Goal: Use online tool/utility: Utilize a website feature to perform a specific function

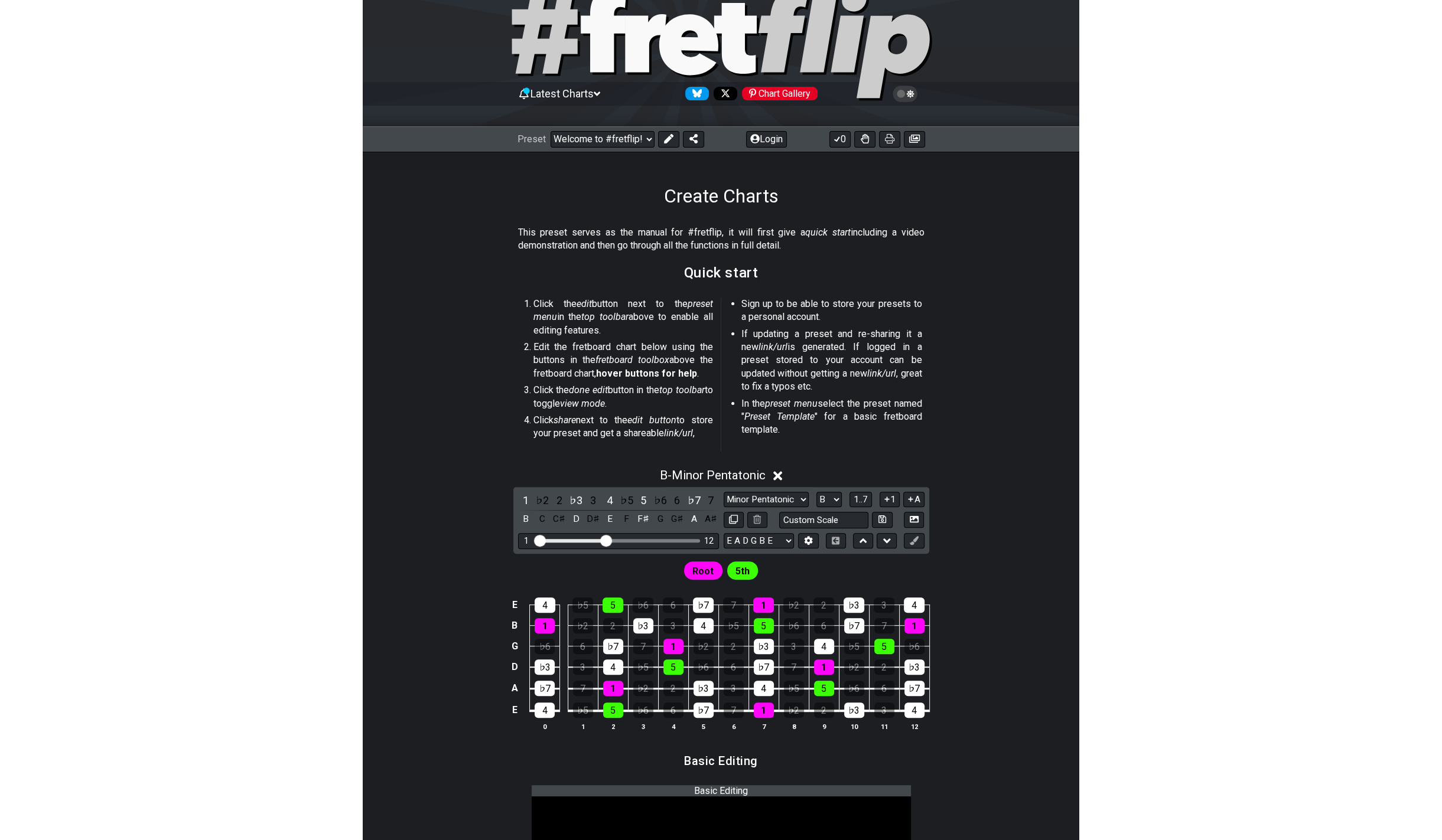
scroll to position [41, 0]
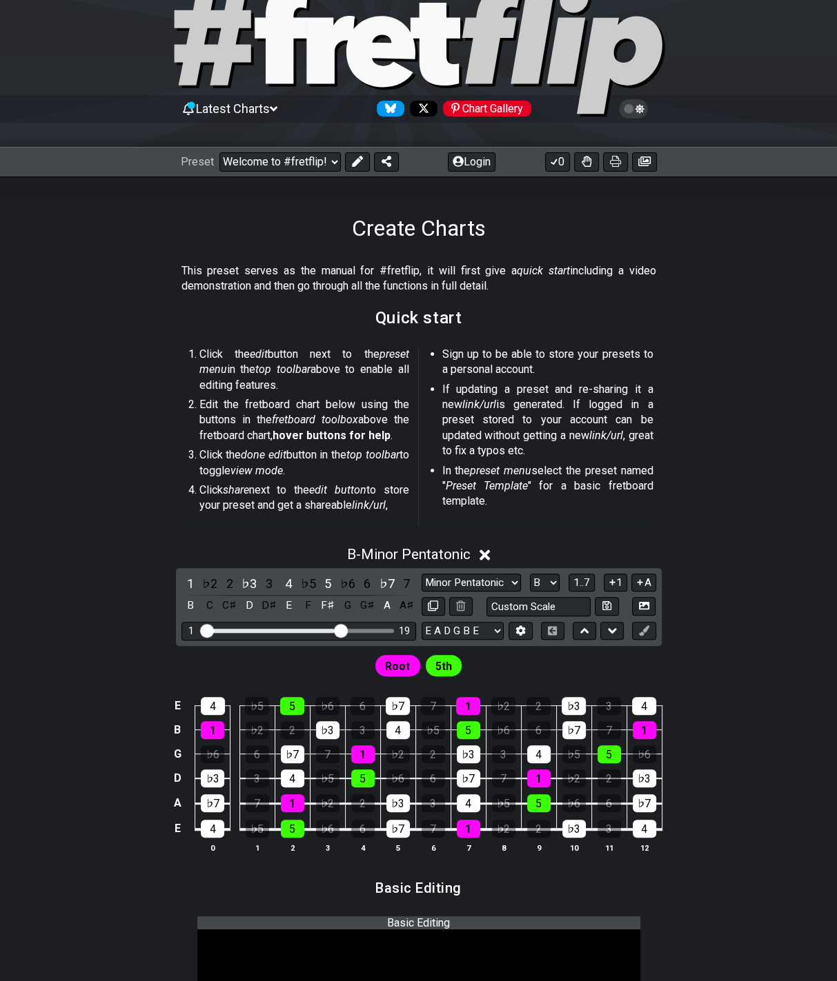
drag, startPoint x: 280, startPoint y: 628, endPoint x: 343, endPoint y: 629, distance: 62.8
click at [343, 630] on input "Visible fret range" at bounding box center [299, 630] width 196 height 0
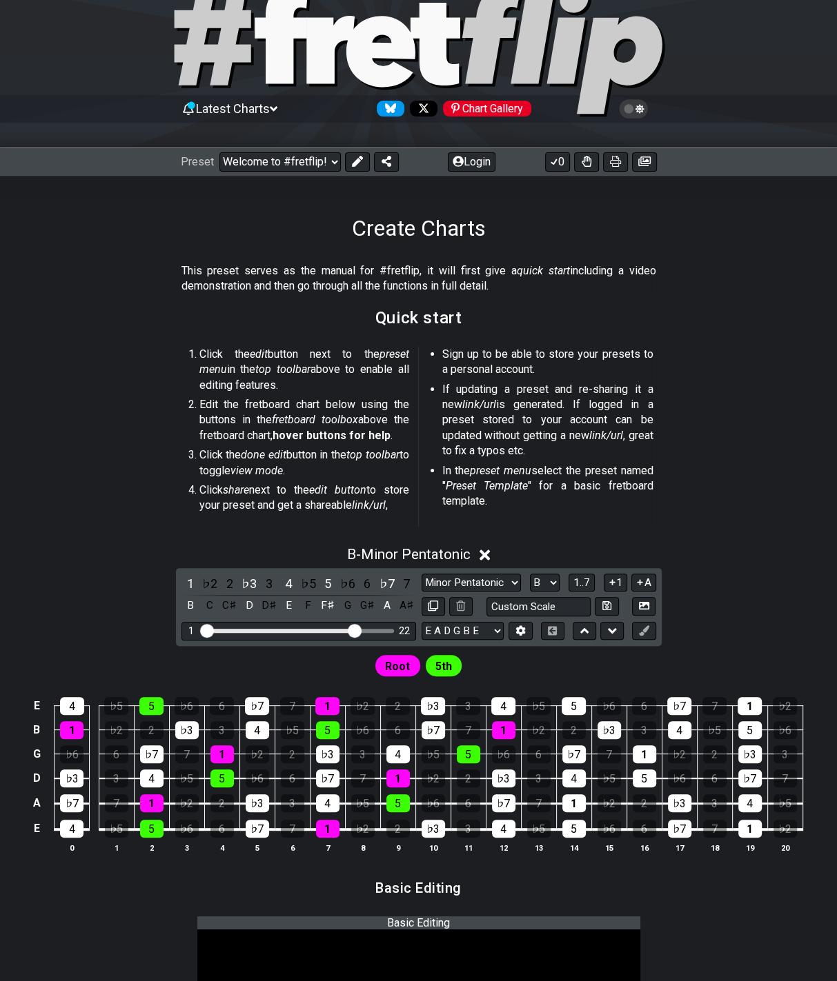
drag, startPoint x: 342, startPoint y: 627, endPoint x: 355, endPoint y: 625, distance: 13.3
click at [355, 630] on input "Visible fret range" at bounding box center [299, 630] width 196 height 0
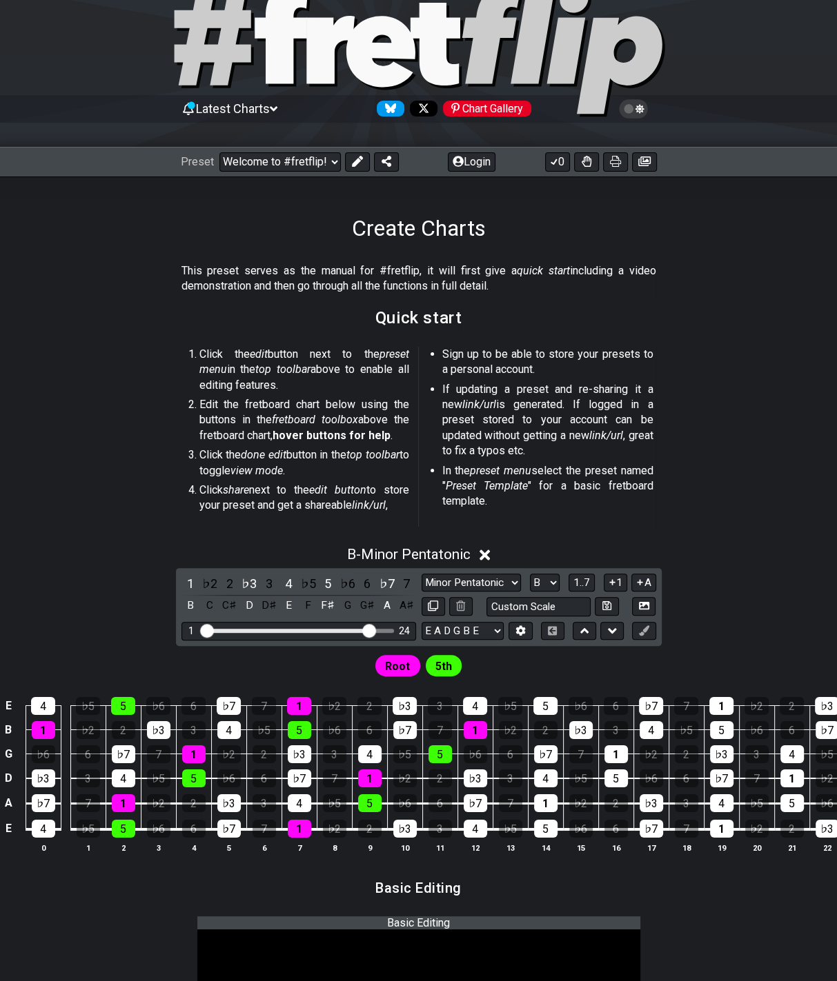
drag, startPoint x: 355, startPoint y: 625, endPoint x: 366, endPoint y: 625, distance: 10.3
click at [366, 630] on input "Visible fret range" at bounding box center [299, 630] width 196 height 0
drag, startPoint x: 0, startPoint y: 628, endPoint x: -90, endPoint y: 608, distance: 91.9
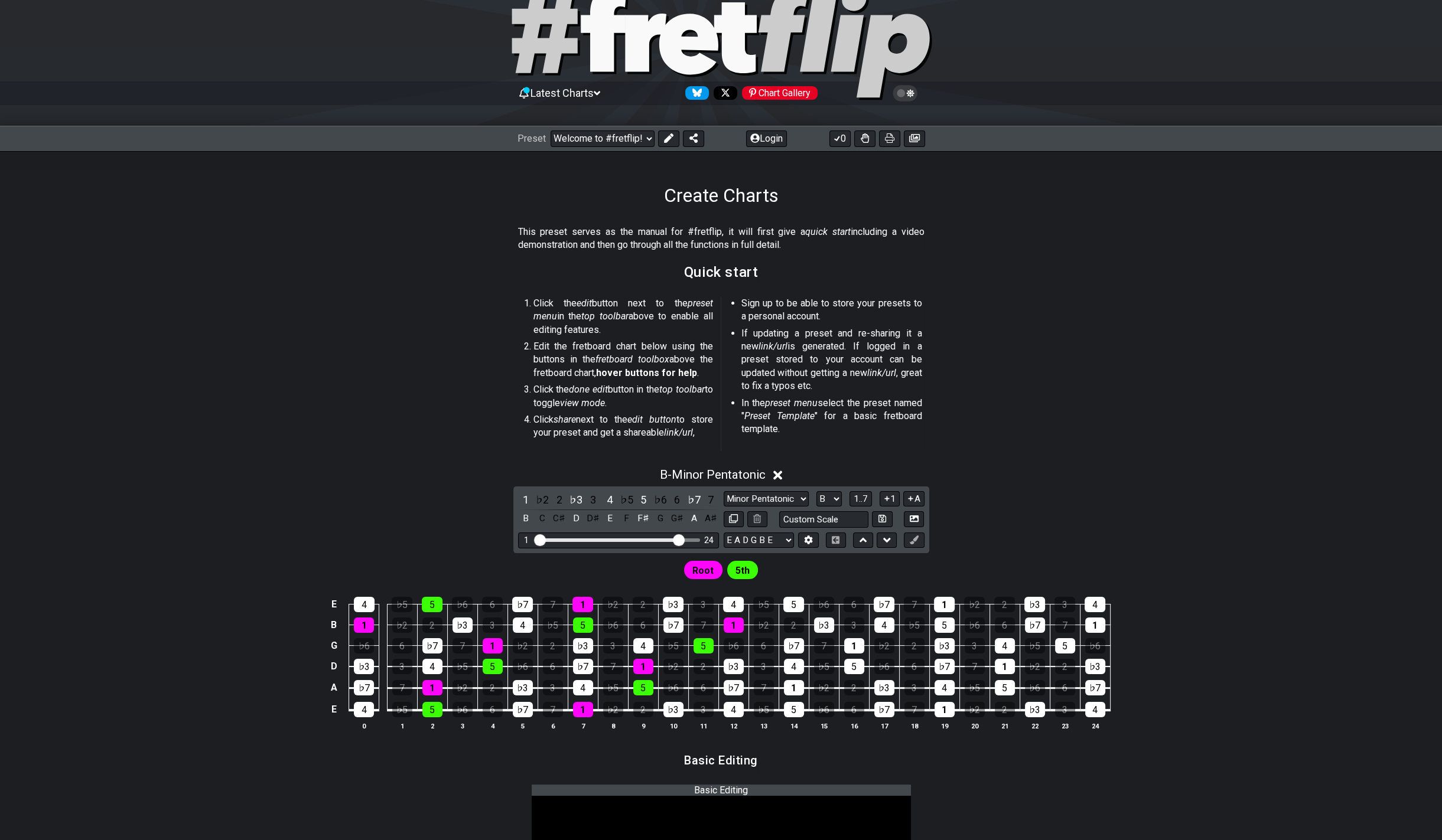
click at [716, 569] on span "5th" at bounding box center [742, 571] width 15 height 17
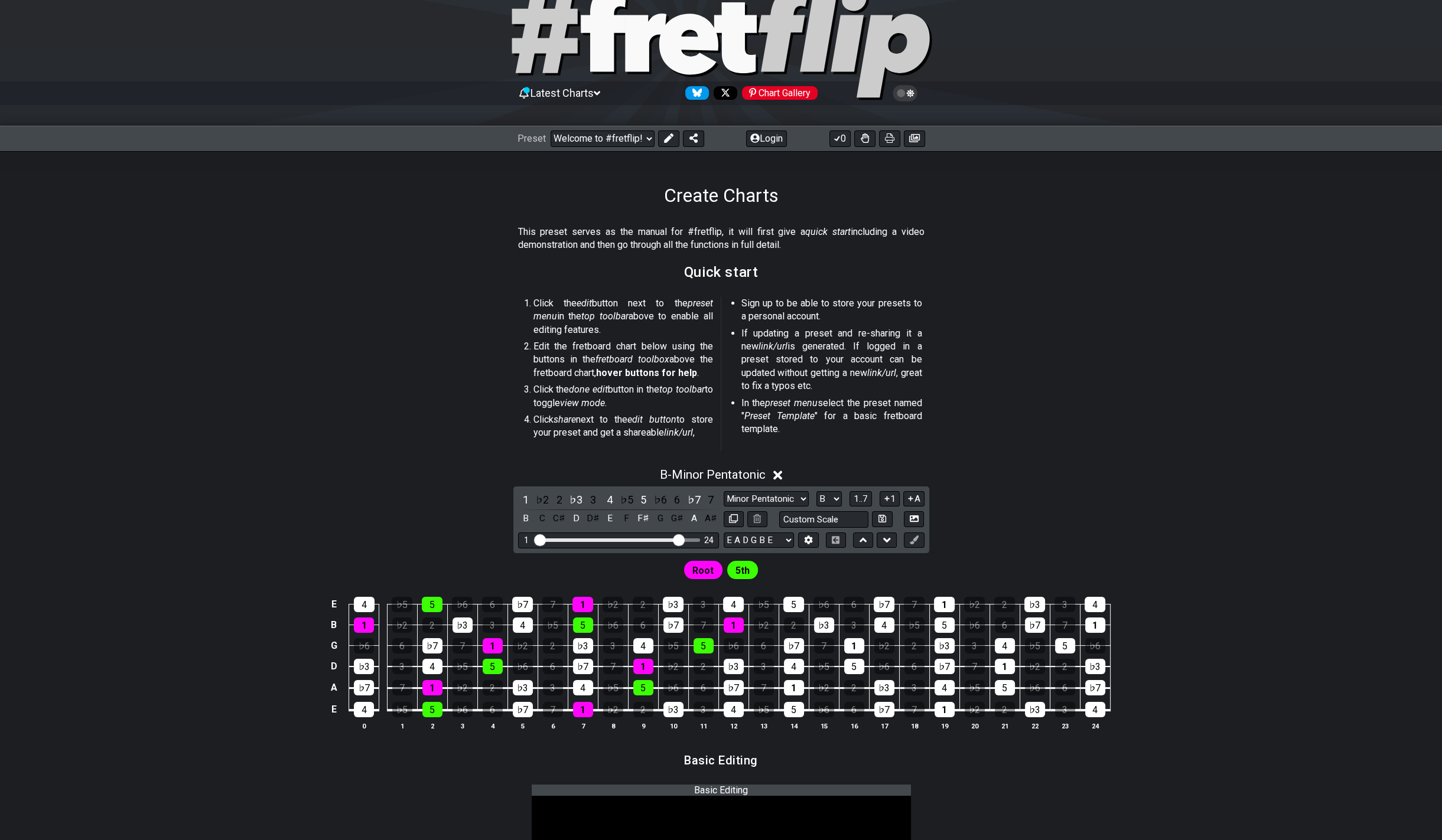
click at [716, 569] on span "5th" at bounding box center [742, 571] width 15 height 17
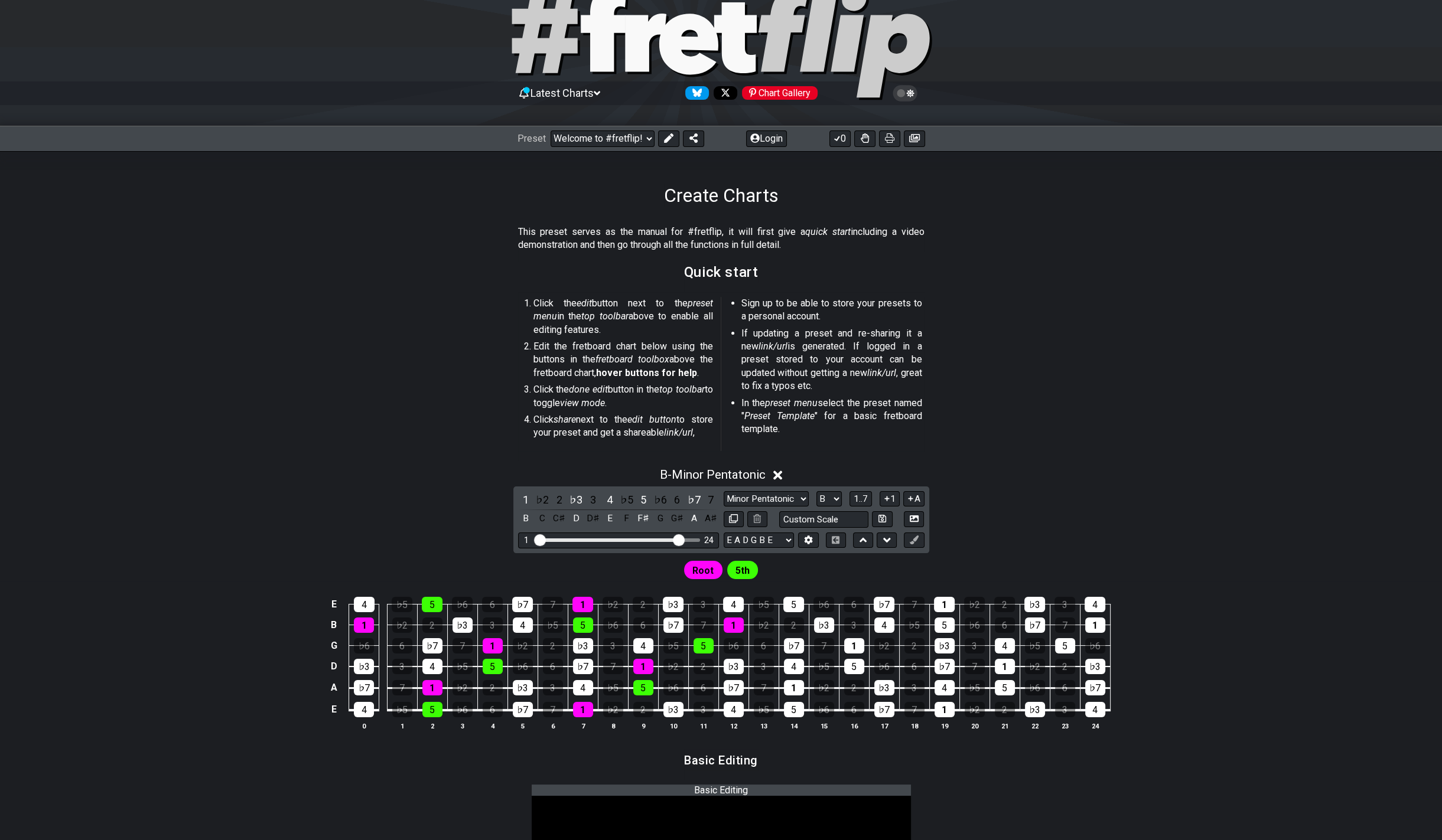
click at [716, 569] on span "5th" at bounding box center [742, 571] width 15 height 17
click at [716, 491] on select "Minor Pentatonic Root Minor Pentatonic Major Pentatonic Minor Blues Major Blues…" at bounding box center [766, 499] width 85 height 16
click at [716, 533] on select "E A D G B E F♯ B E A D G B E E A D G B E B E A D F♯ B A D G C E A D A D G B E E…" at bounding box center [759, 540] width 70 height 16
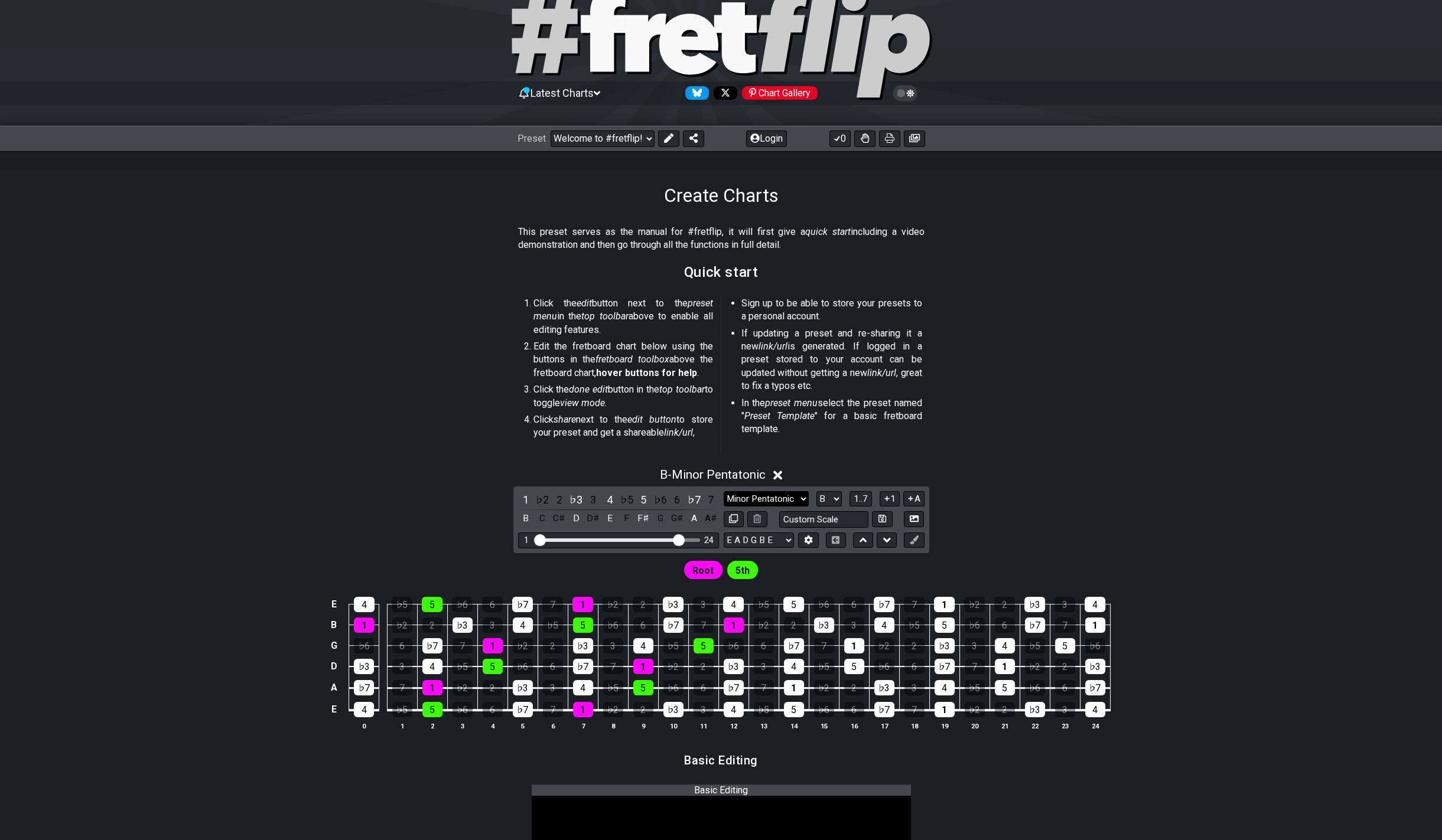
select select "E A D G"
click option "E A D G" at bounding box center [0, 0] width 0 height 0
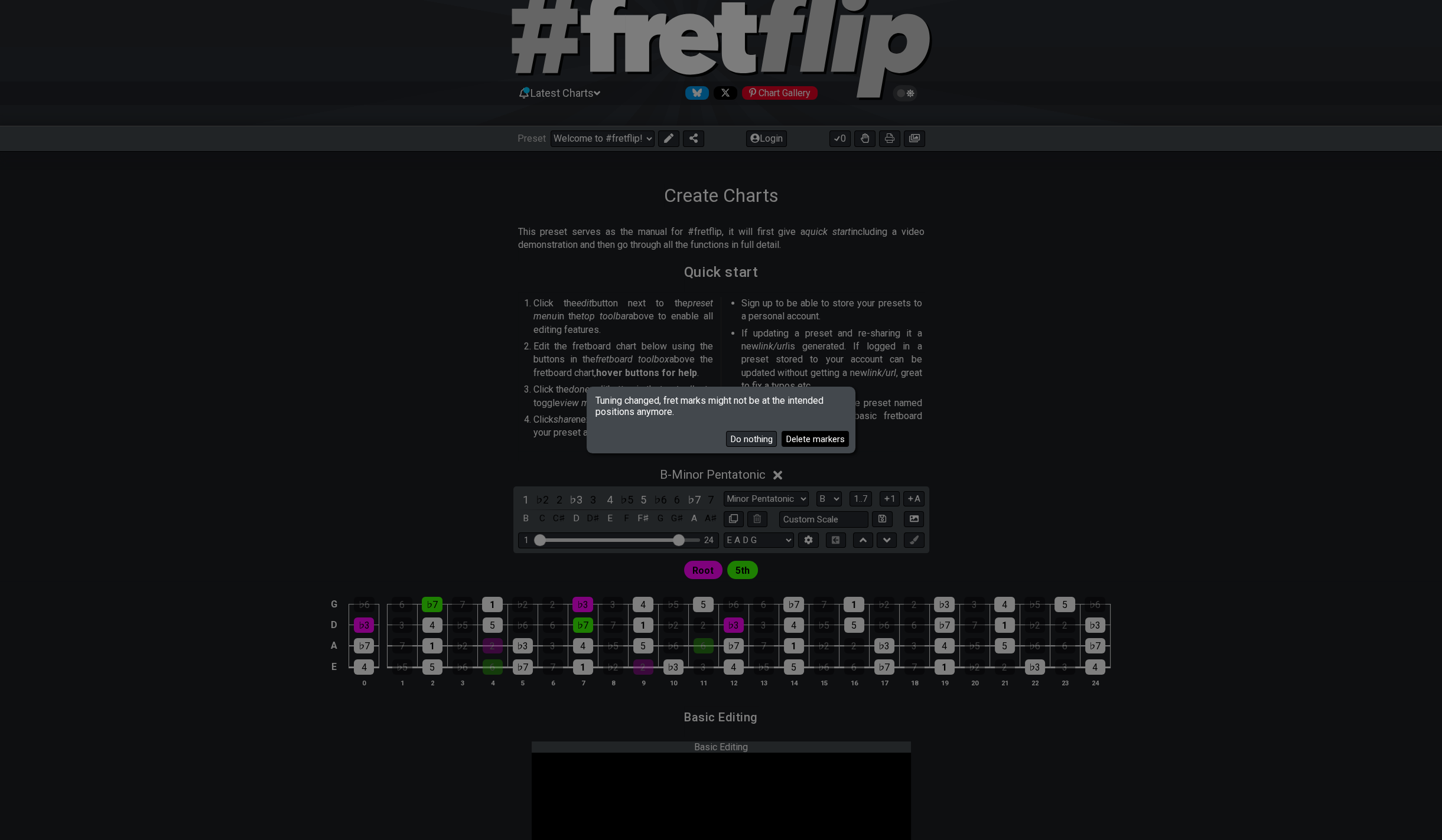
click at [716, 440] on button "Delete markers" at bounding box center [814, 438] width 68 height 16
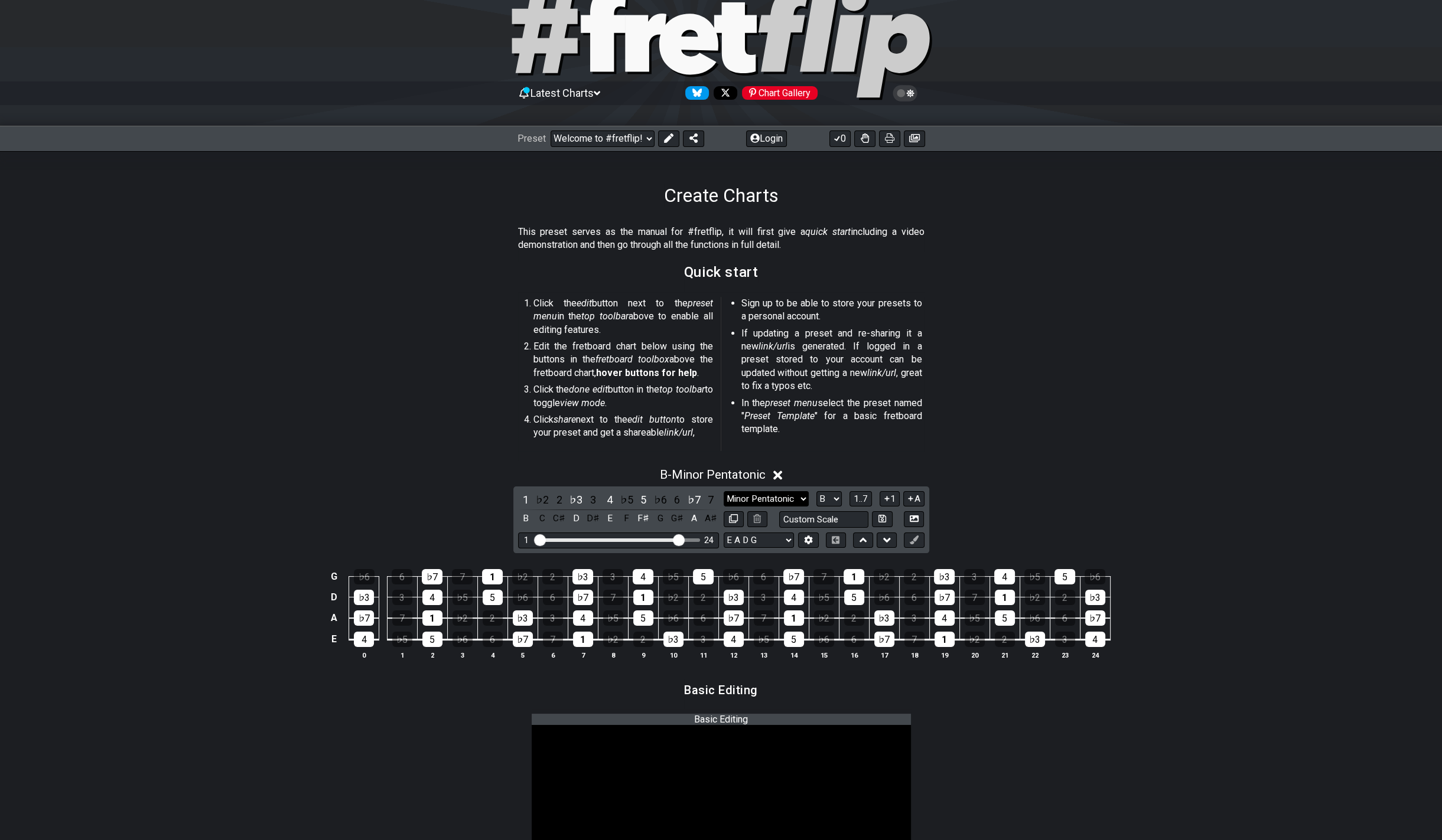
click at [716, 491] on select "Minor Pentatonic Root Minor Pentatonic Major Pentatonic Minor Blues Major Blues…" at bounding box center [766, 499] width 85 height 16
click option "Major" at bounding box center [0, 0] width 0 height 0
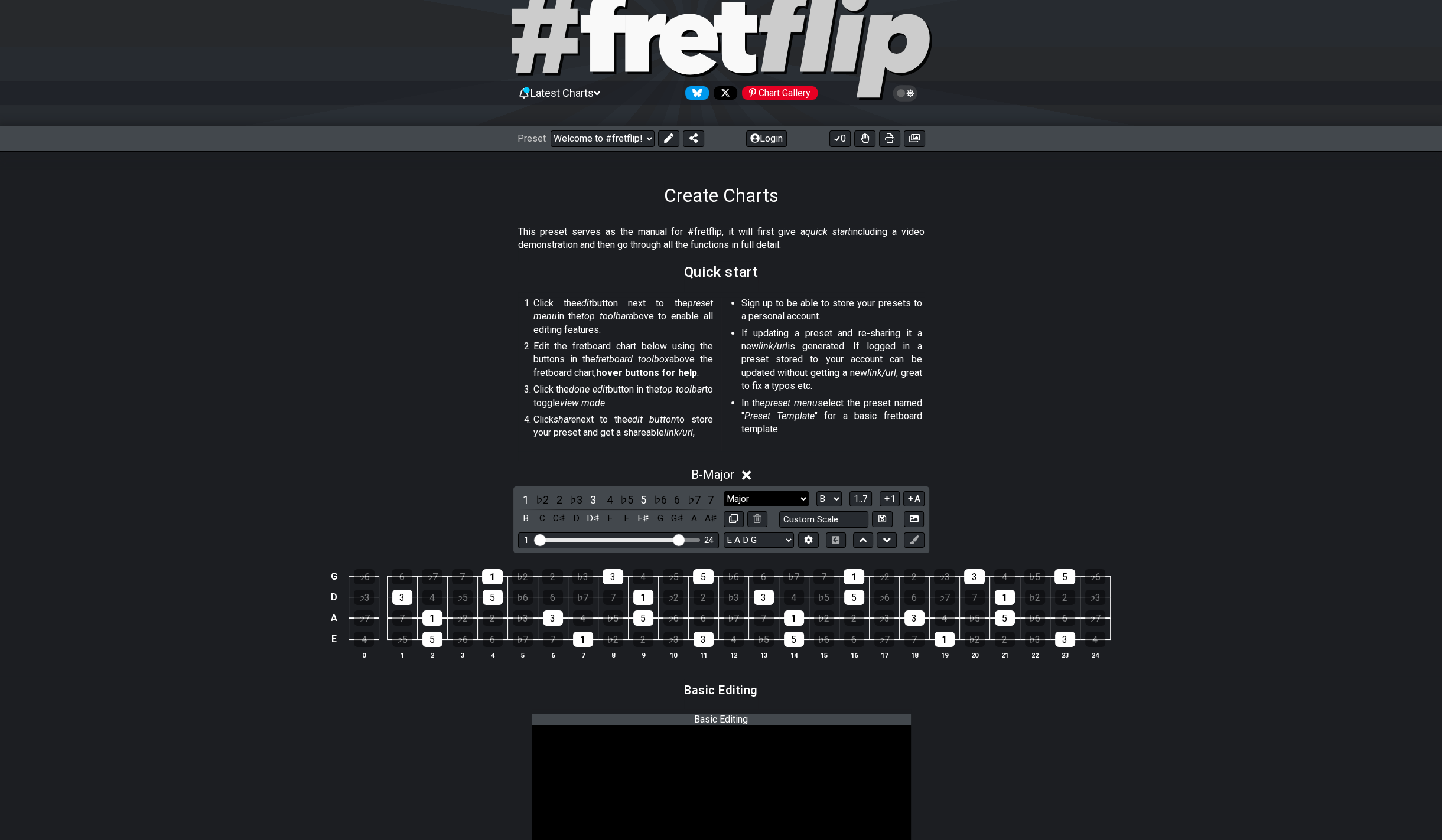
click at [716, 491] on select "Minor Pentatonic Root Minor Pentatonic Major Pentatonic Minor Blues Major Blues…" at bounding box center [766, 499] width 85 height 16
click option "Root" at bounding box center [0, 0] width 0 height 0
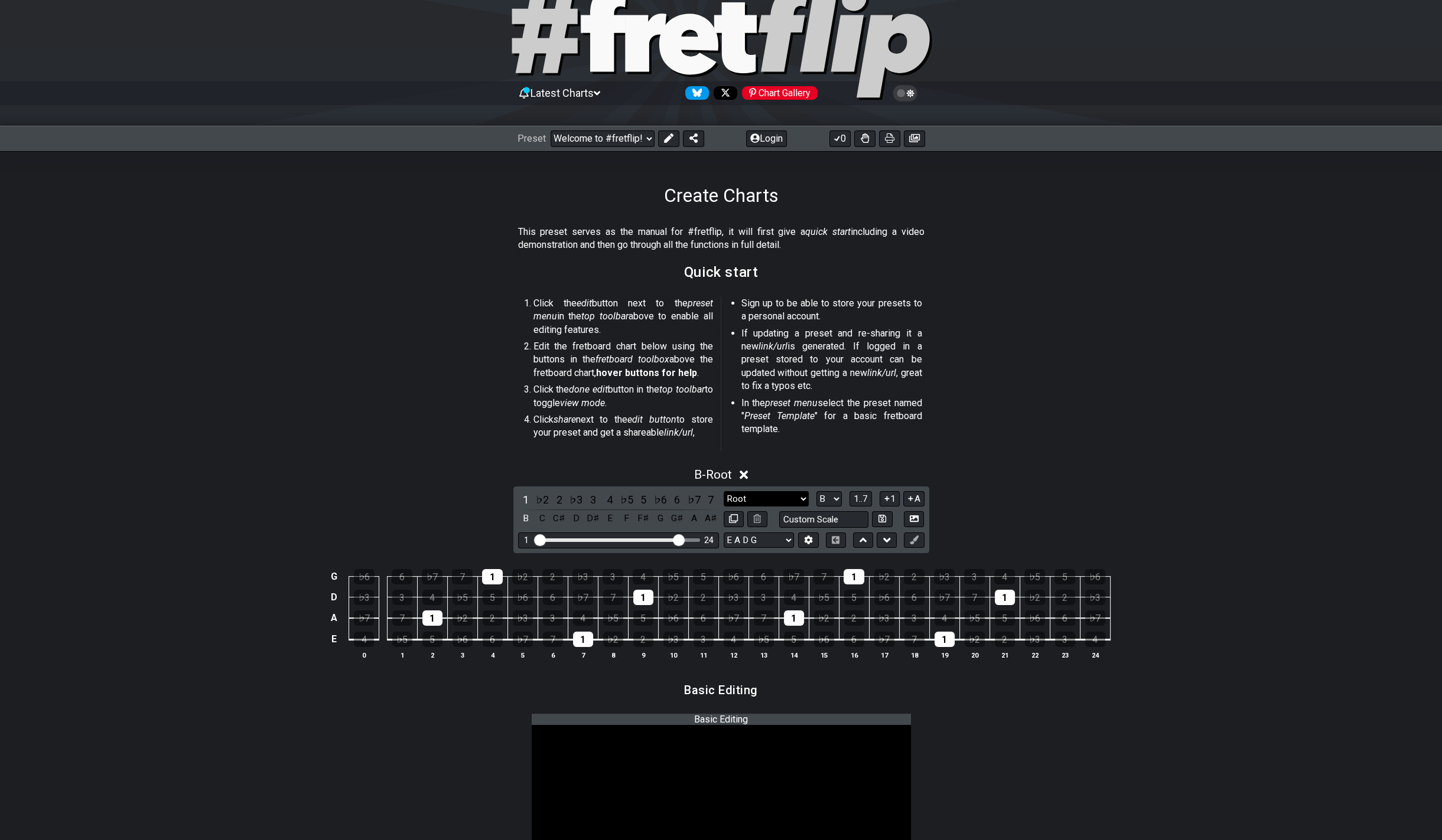
click at [716, 491] on select "Minor Pentatonic Root Minor Pentatonic Major Pentatonic Minor Blues Major Blues…" at bounding box center [766, 499] width 85 height 16
click option "Whole-Tone" at bounding box center [0, 0] width 0 height 0
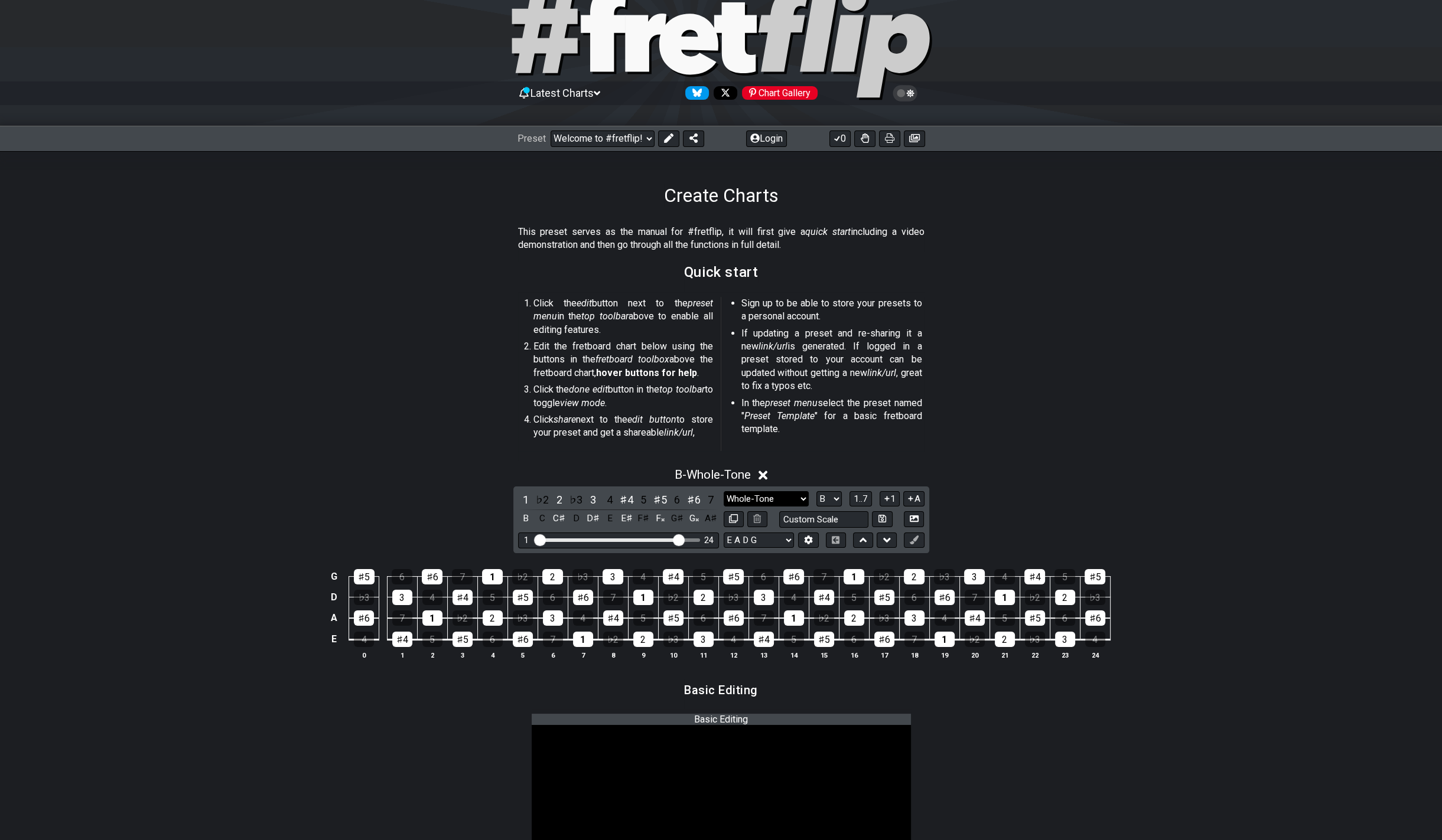
click at [716, 491] on select "Minor Pentatonic Root Minor Pentatonic Major Pentatonic Minor Blues Major Blues…" at bounding box center [766, 499] width 85 height 16
click option "Minor" at bounding box center [0, 0] width 0 height 0
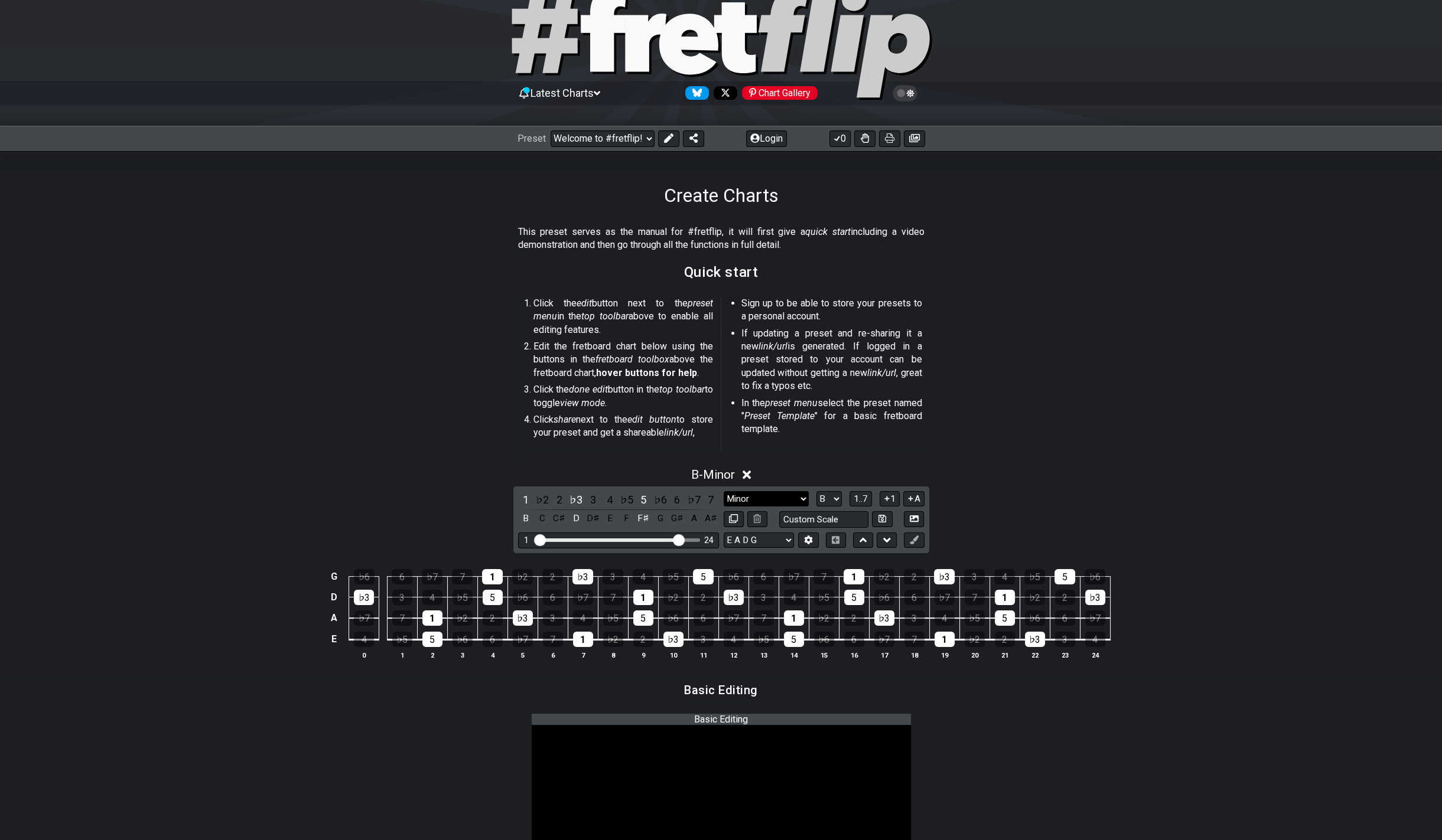
click at [716, 491] on select "Minor Pentatonic Root Minor Pentatonic Major Pentatonic Minor Blues Major Blues…" at bounding box center [766, 499] width 85 height 16
select select "Minor Pentatonic"
click option "Minor Pentatonic" at bounding box center [0, 0] width 0 height 0
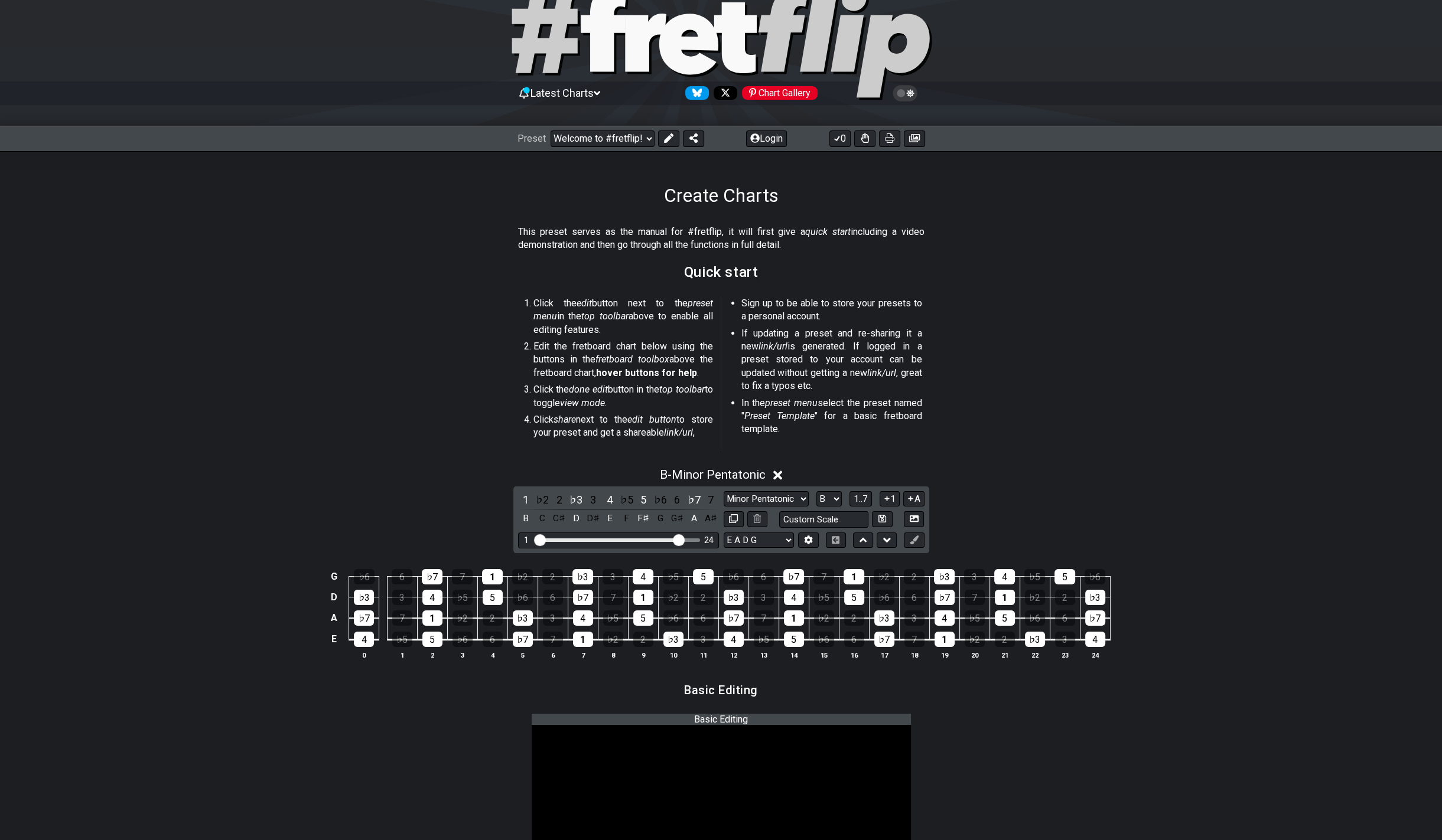
click at [716, 469] on icon at bounding box center [778, 475] width 9 height 12
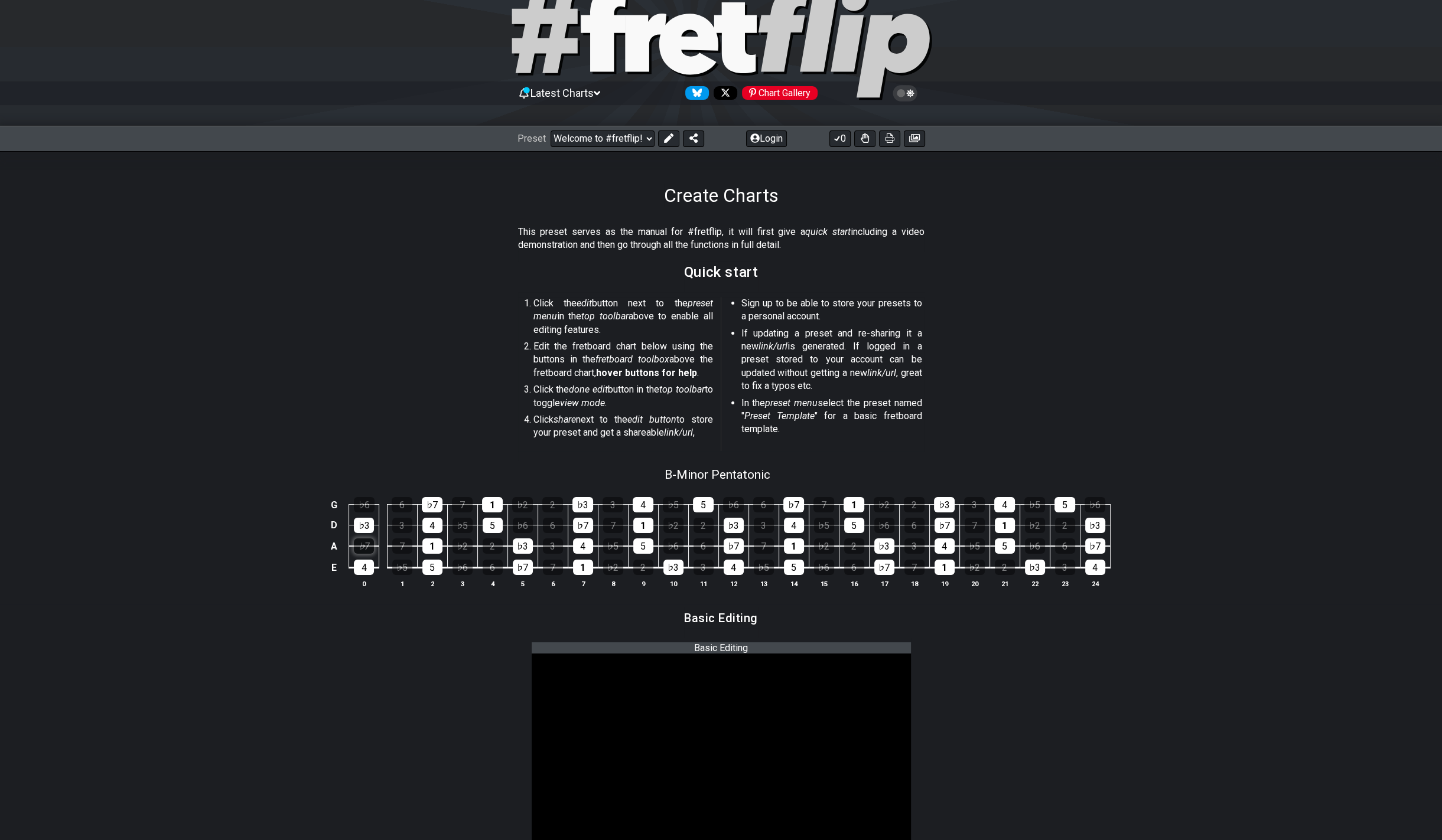
click at [362, 541] on div "♭7" at bounding box center [363, 546] width 20 height 15
click at [365, 524] on div "♭3" at bounding box center [363, 526] width 20 height 15
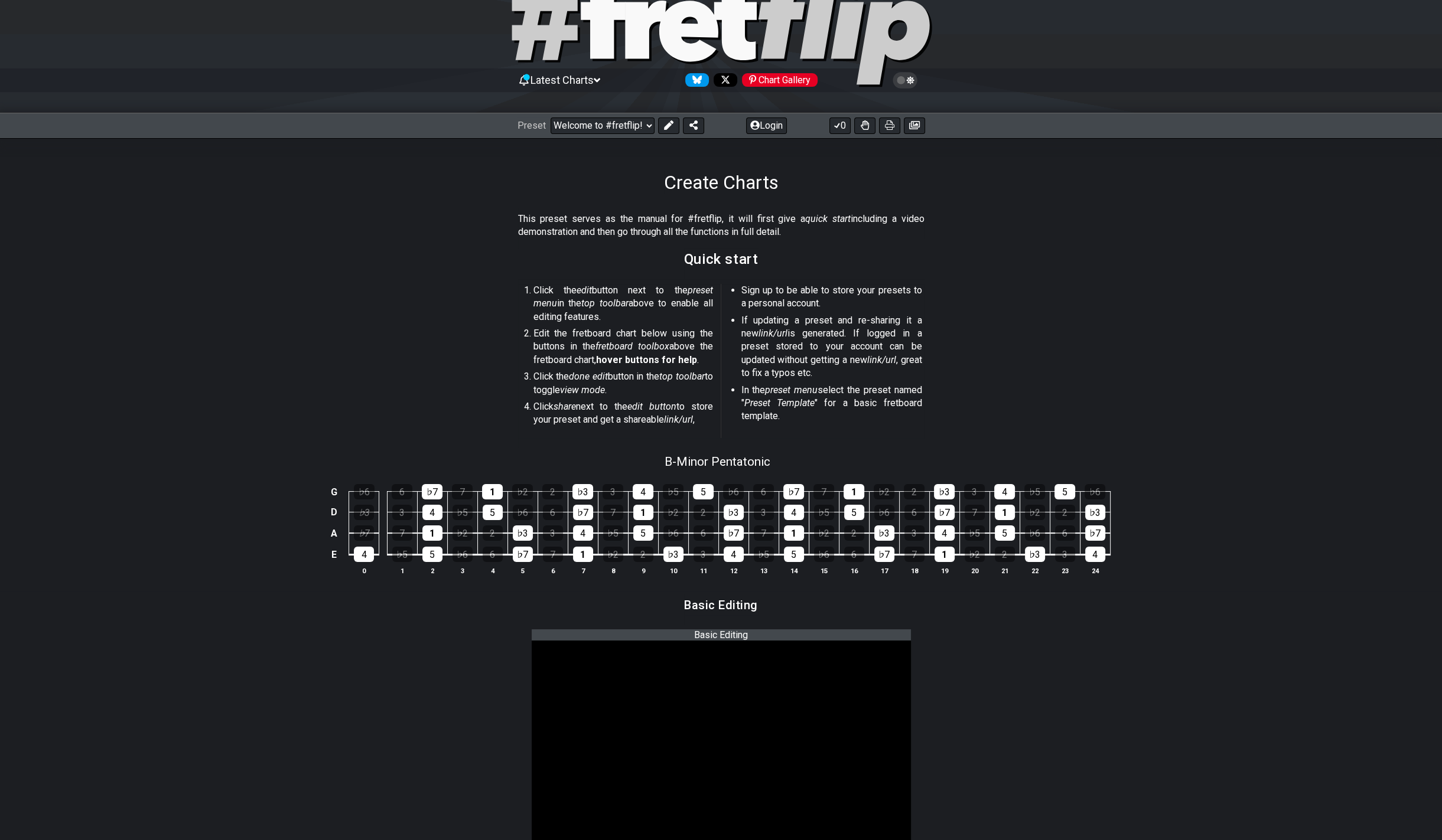
scroll to position [83, 0]
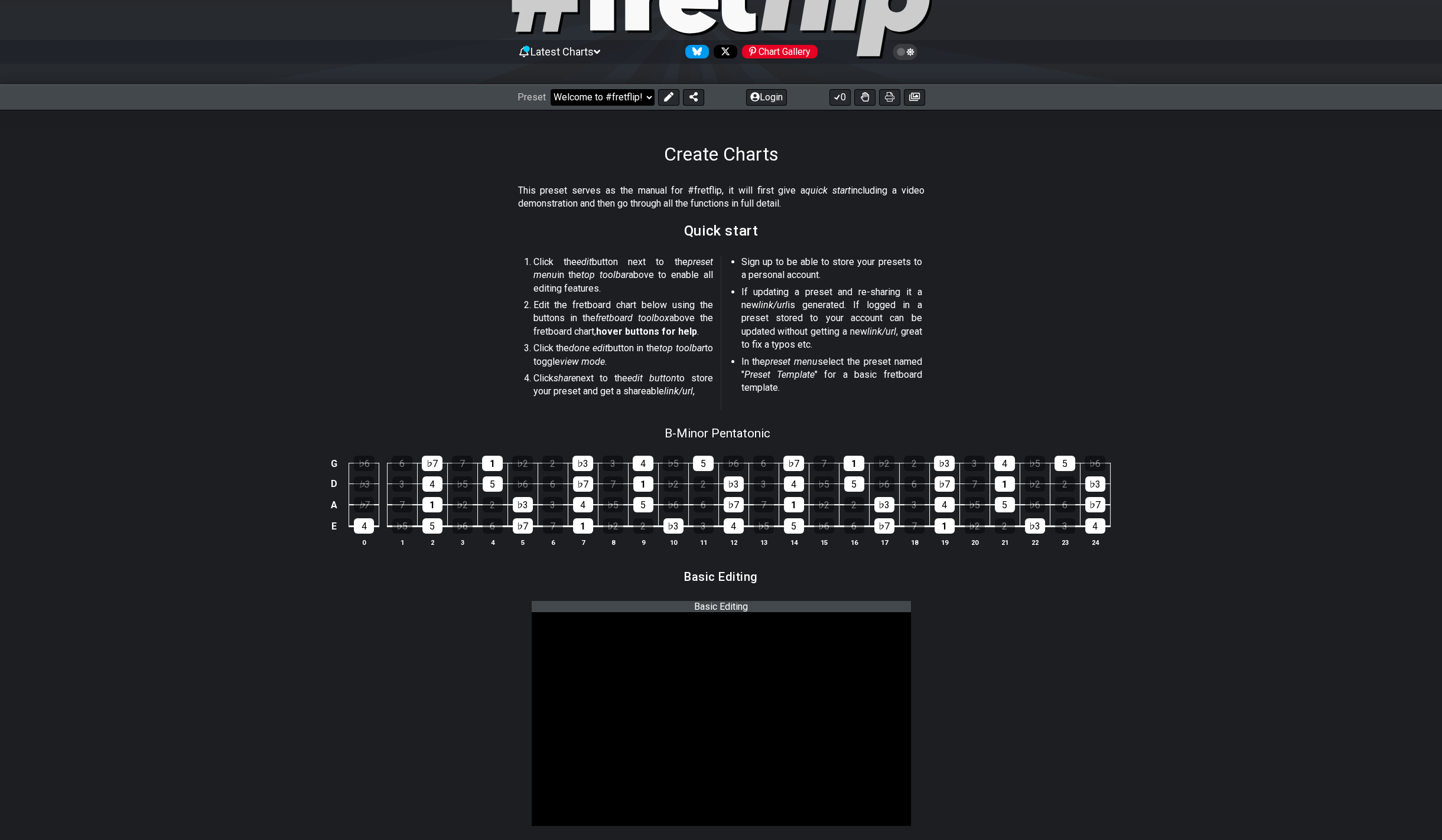
click at [551, 89] on select "Welcome to #fretflip! Initial Preset Custom Preset Minor Pentatonic Major Penta…" at bounding box center [602, 97] width 104 height 16
select select "/welcome"
click option "Initial Preset" at bounding box center [0, 0] width 0 height 0
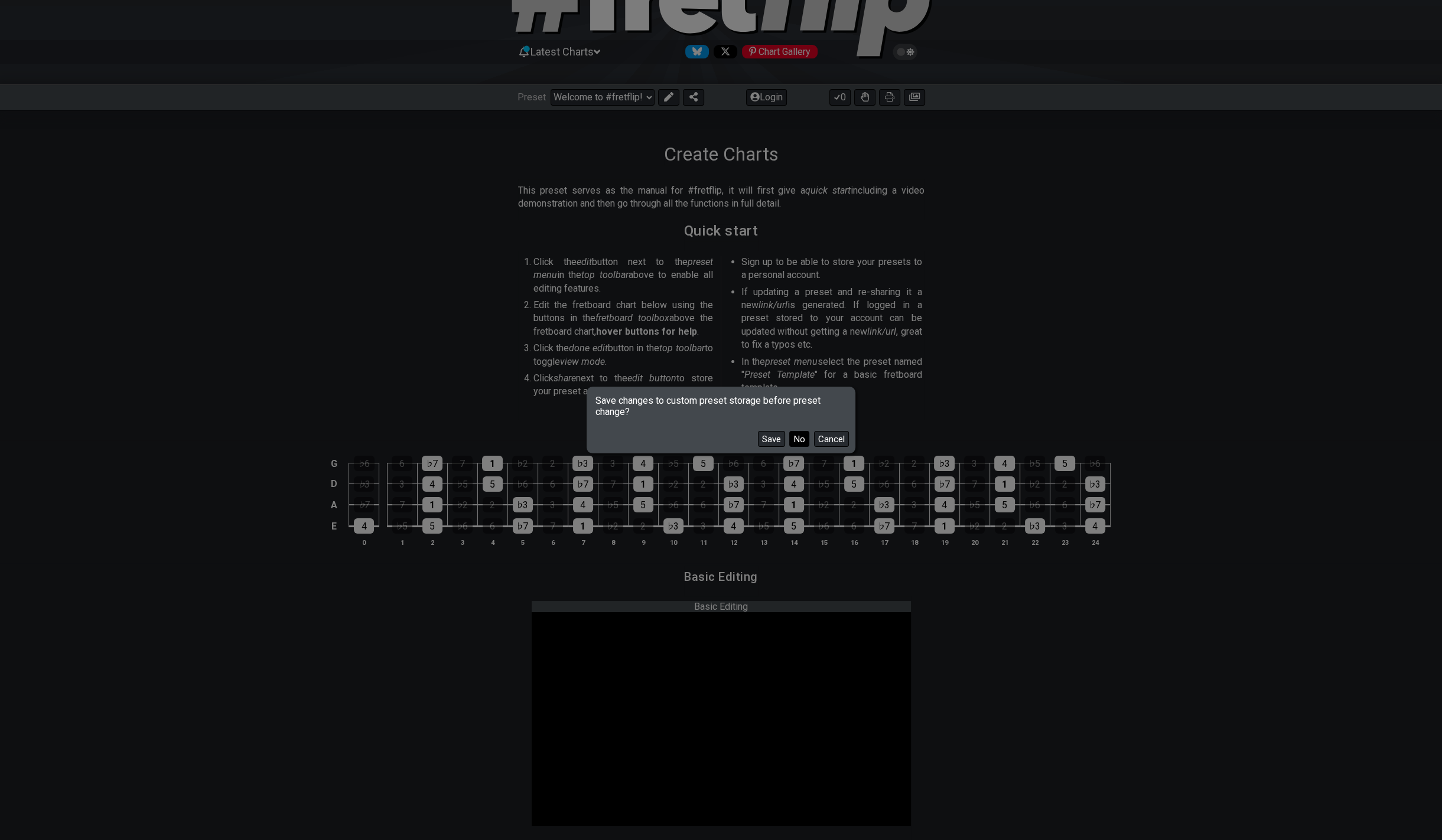
click at [716, 443] on button "No" at bounding box center [798, 438] width 20 height 16
select select "C"
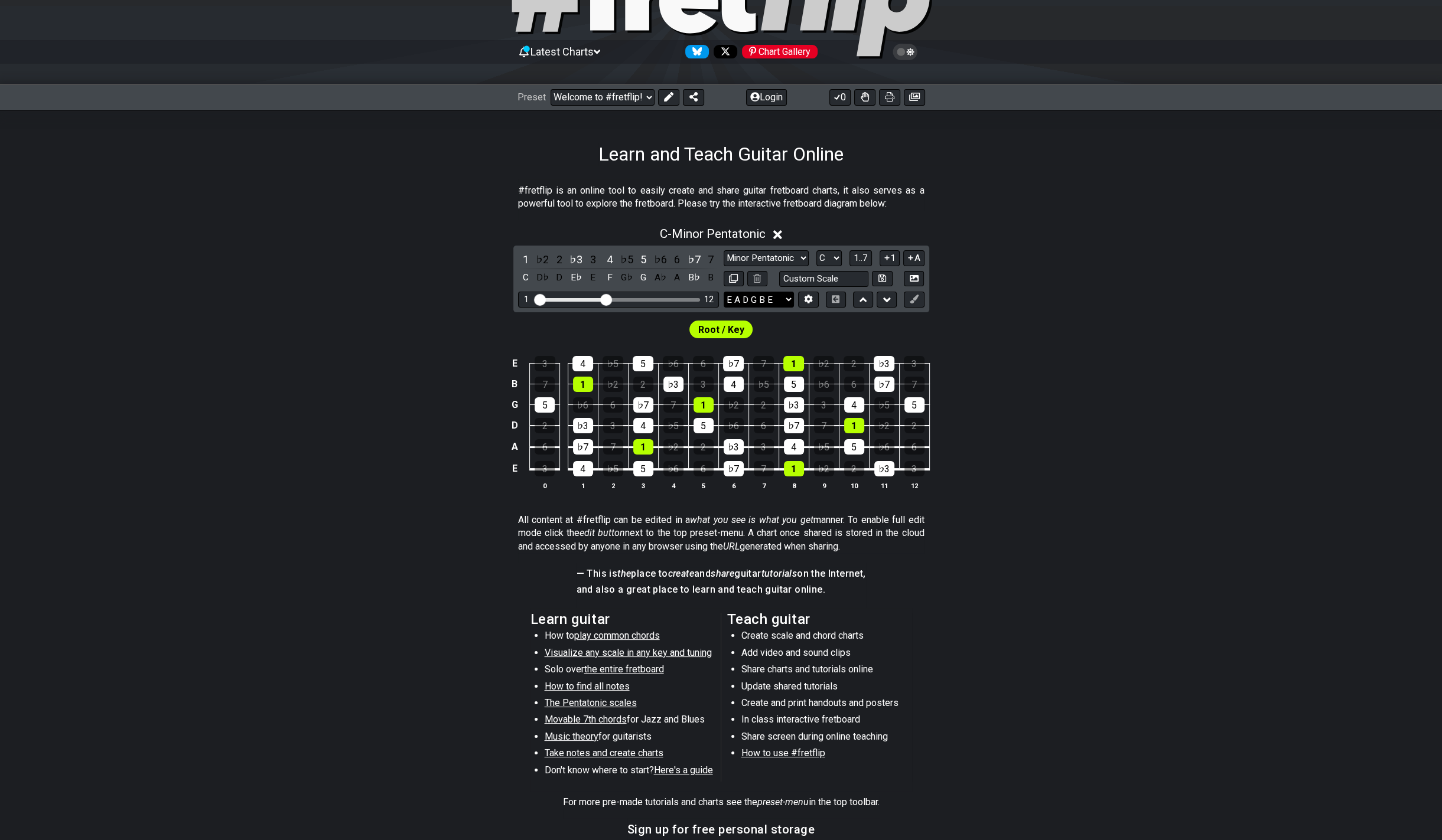
click at [716, 292] on select "E A D G B E E A D G B E E A D G B E B E A D F♯ B A D G C E A D A D G B E E♭ A♭ …" at bounding box center [759, 300] width 70 height 16
select select "E A D G"
click option "E A D G" at bounding box center [0, 0] width 0 height 0
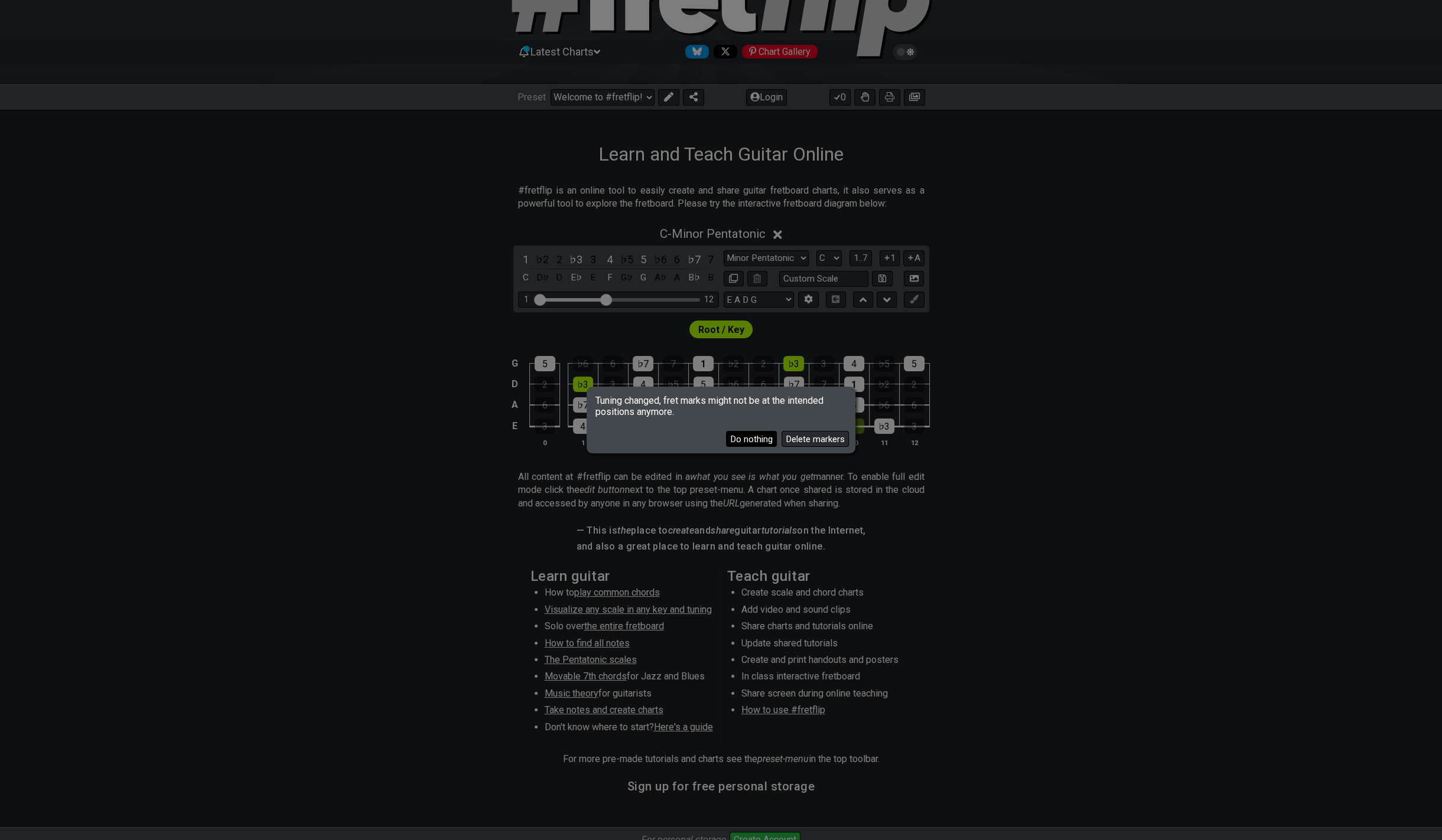
click at [716, 441] on button "Do nothing" at bounding box center [751, 438] width 51 height 16
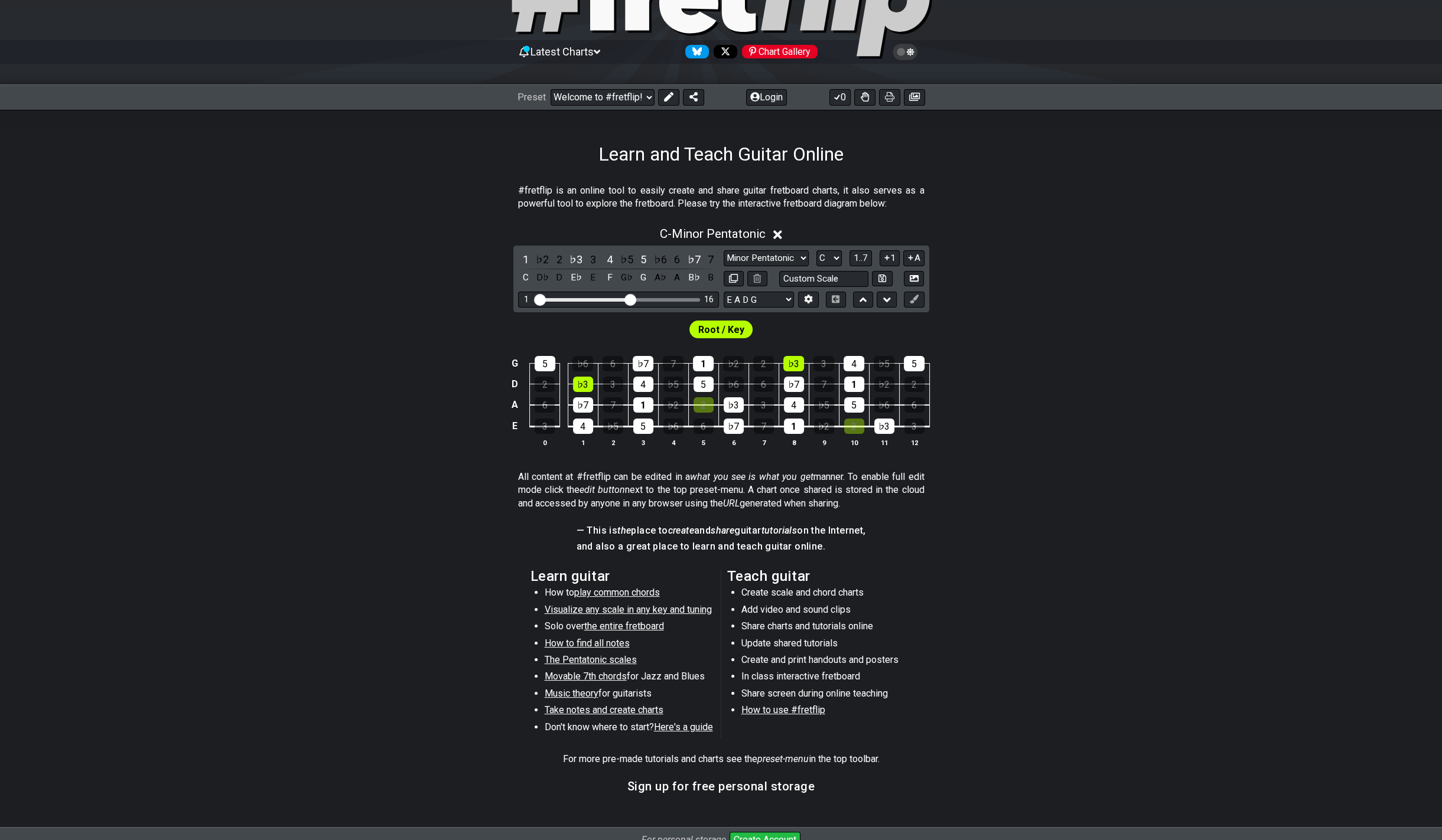
drag, startPoint x: 606, startPoint y: 296, endPoint x: 629, endPoint y: 300, distance: 23.3
click at [629, 299] on input "Visible fret range" at bounding box center [618, 299] width 168 height 0
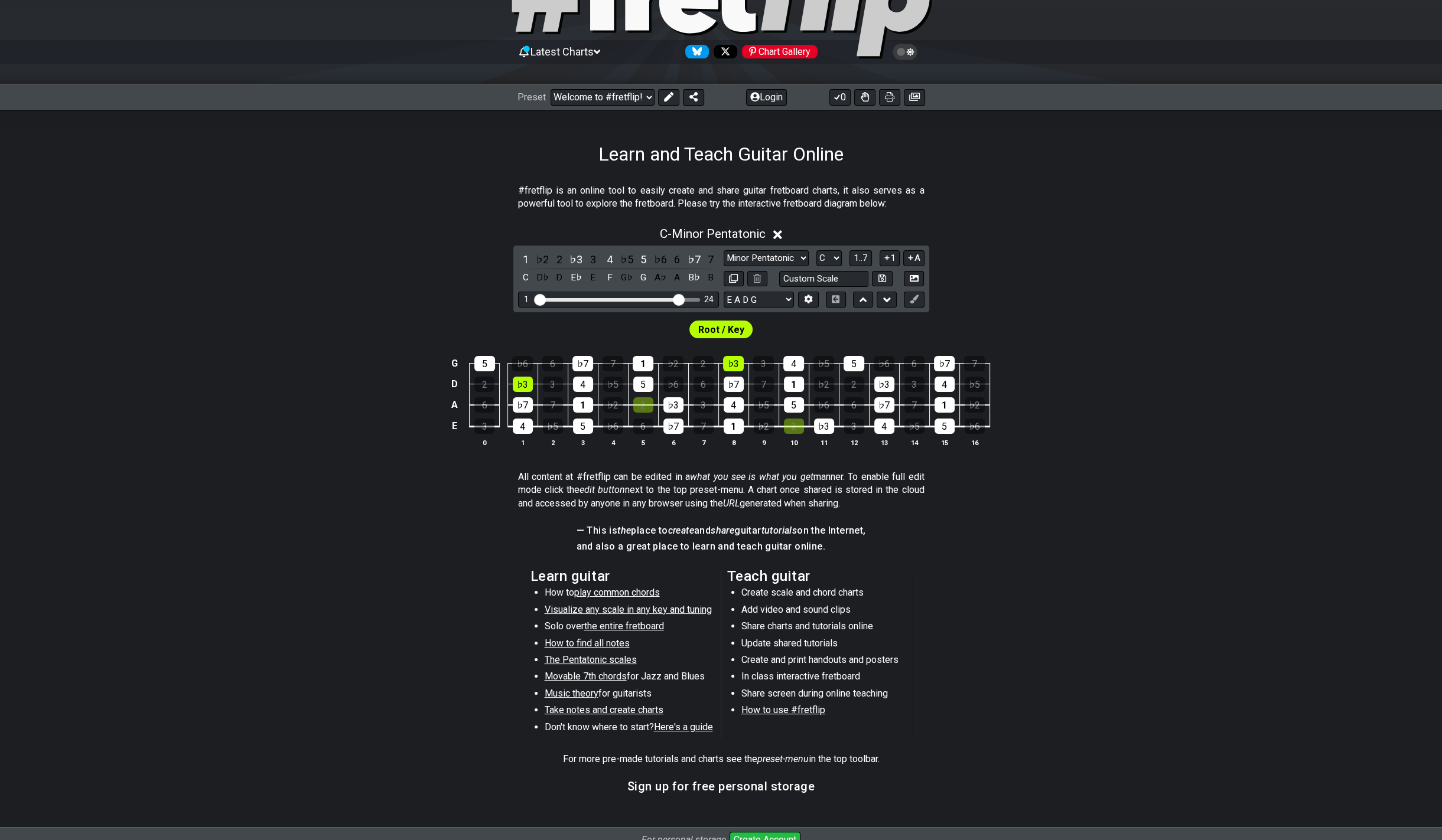
drag, startPoint x: 629, startPoint y: 300, endPoint x: 676, endPoint y: 307, distance: 47.5
click at [676, 299] on input "Visible fret range" at bounding box center [618, 299] width 168 height 0
